Goal: Book appointment/travel/reservation

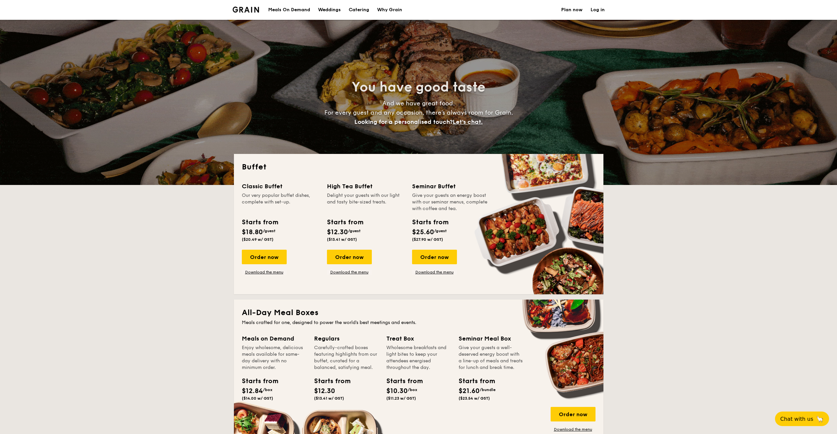
select select
click at [579, 11] on link "Plan now" at bounding box center [571, 10] width 21 height 20
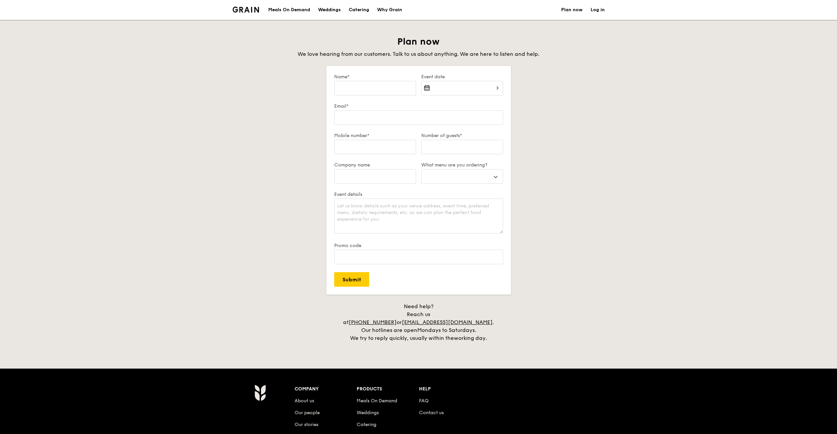
select select
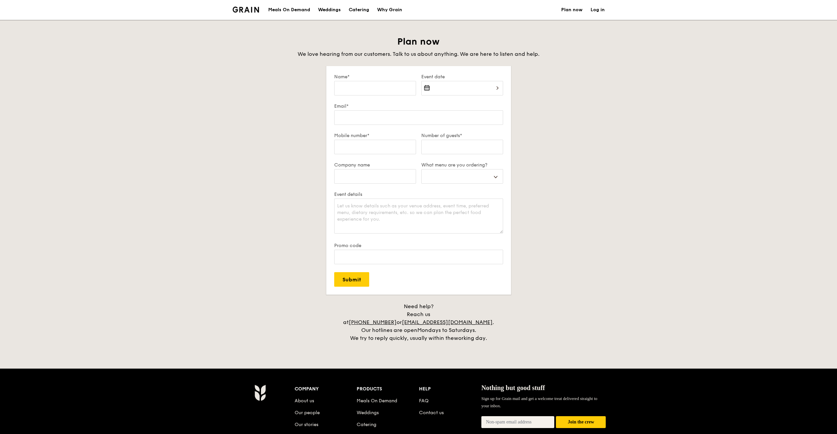
click at [497, 84] on input "Event date" at bounding box center [463, 88] width 82 height 15
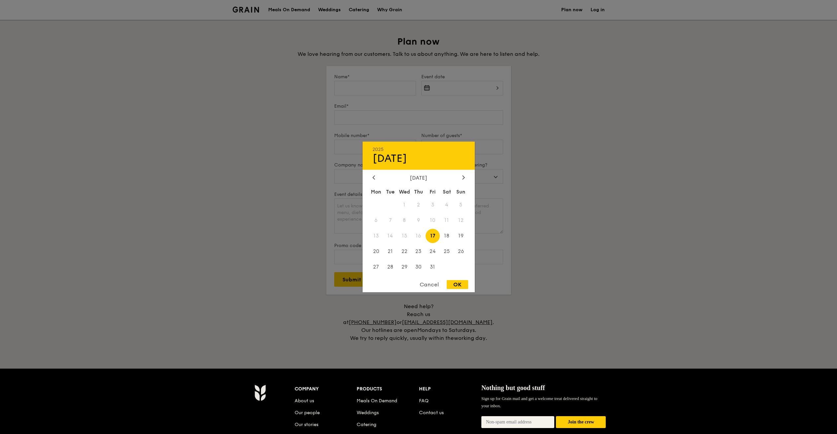
click at [516, 154] on div at bounding box center [418, 217] width 837 height 434
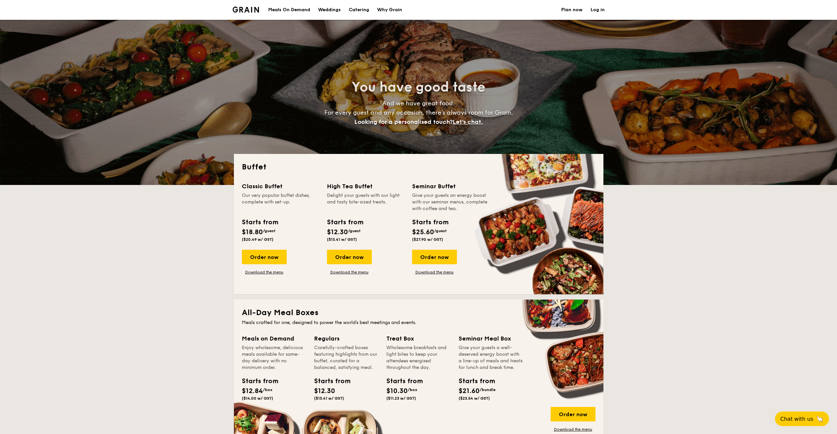
select select
